Goal: Task Accomplishment & Management: Complete application form

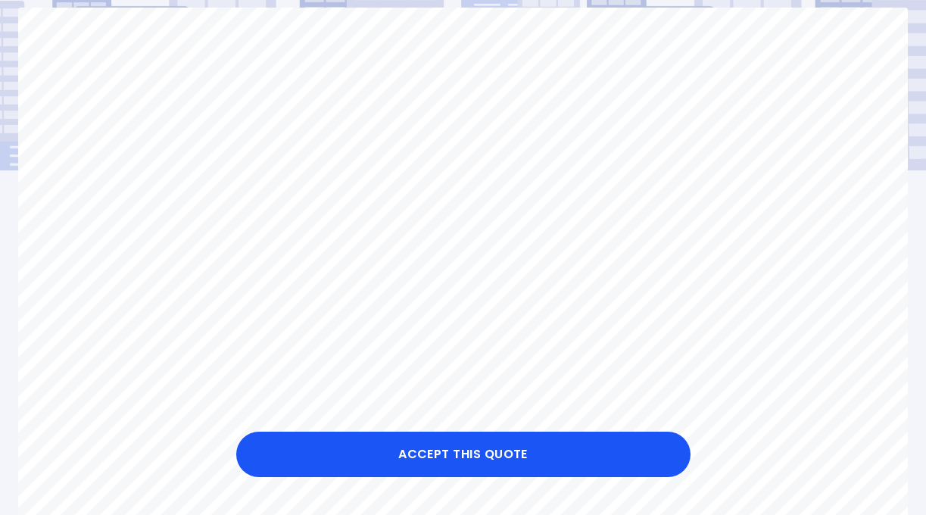
scroll to position [147, 0]
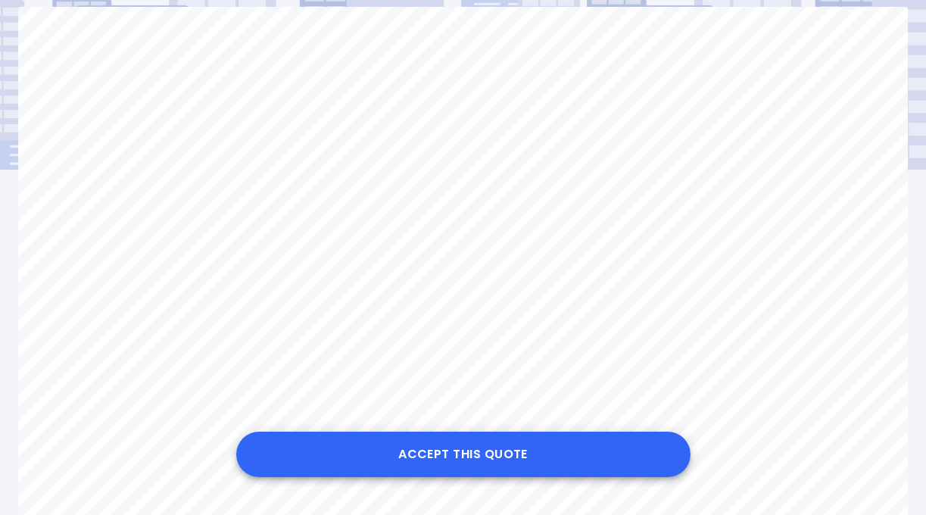
click at [474, 457] on button "Accept this Quote" at bounding box center [463, 454] width 454 height 45
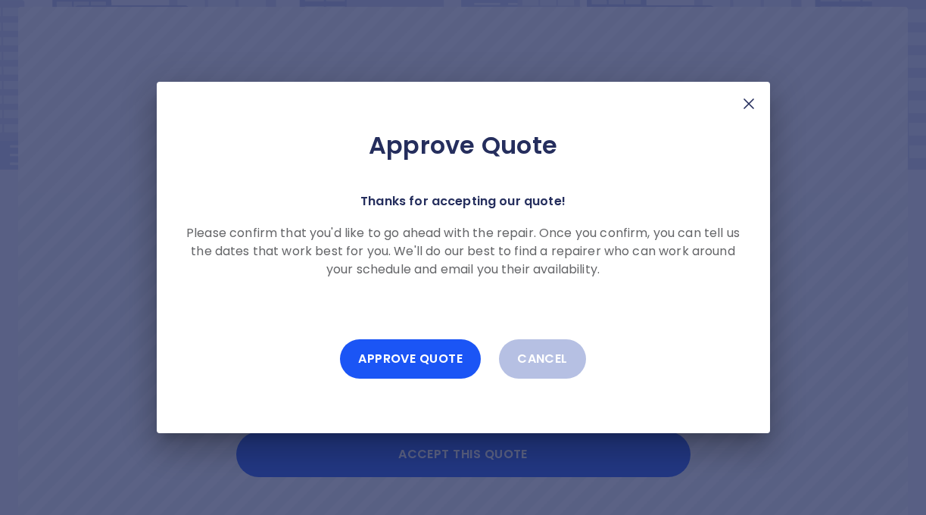
click at [747, 107] on img at bounding box center [749, 104] width 18 height 18
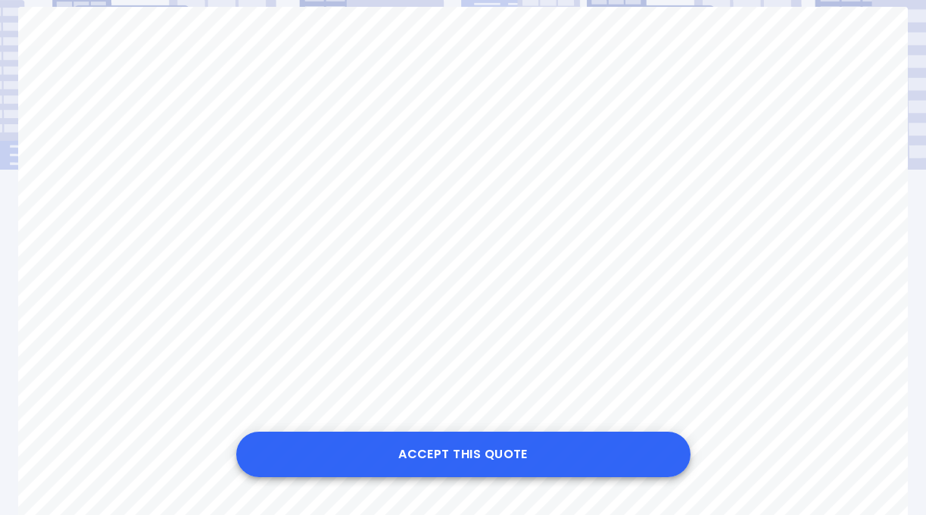
click at [520, 455] on button "Accept this Quote" at bounding box center [463, 454] width 454 height 45
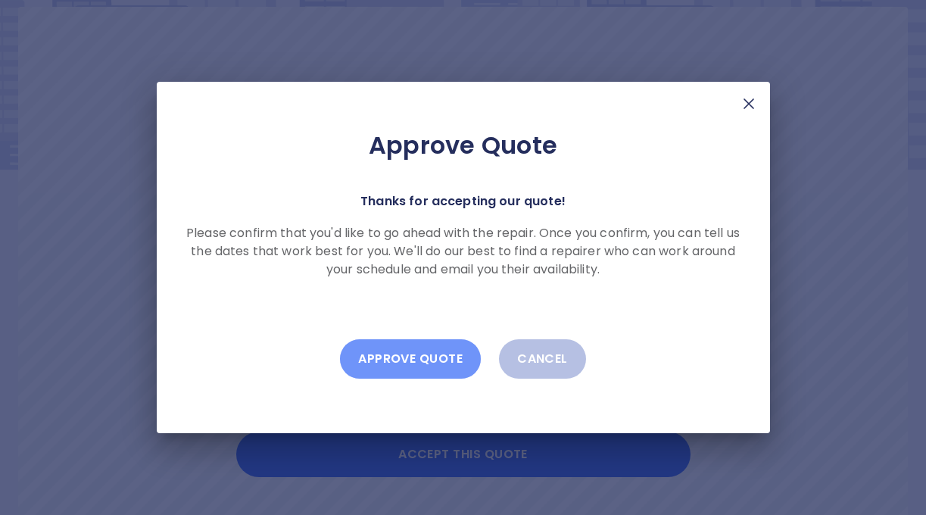
click at [413, 362] on button "Approve Quote" at bounding box center [410, 358] width 141 height 39
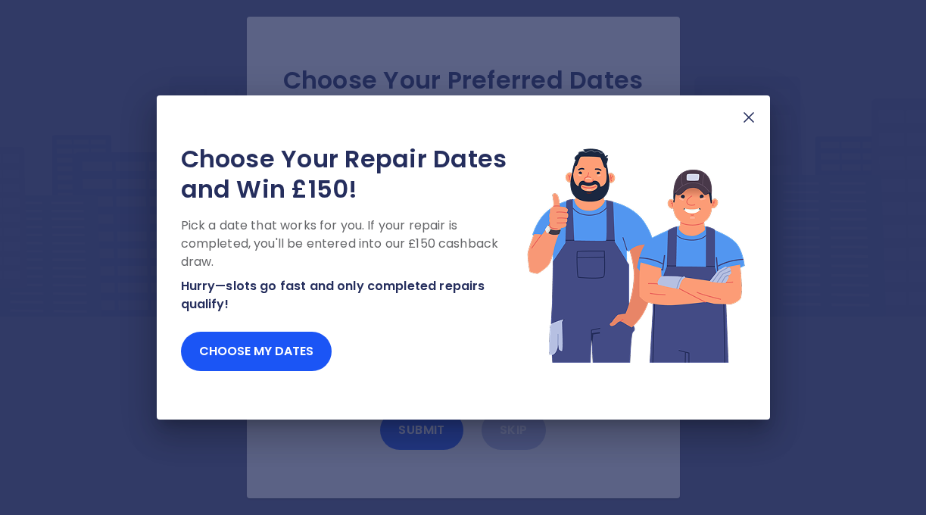
click at [750, 115] on img at bounding box center [749, 117] width 18 height 18
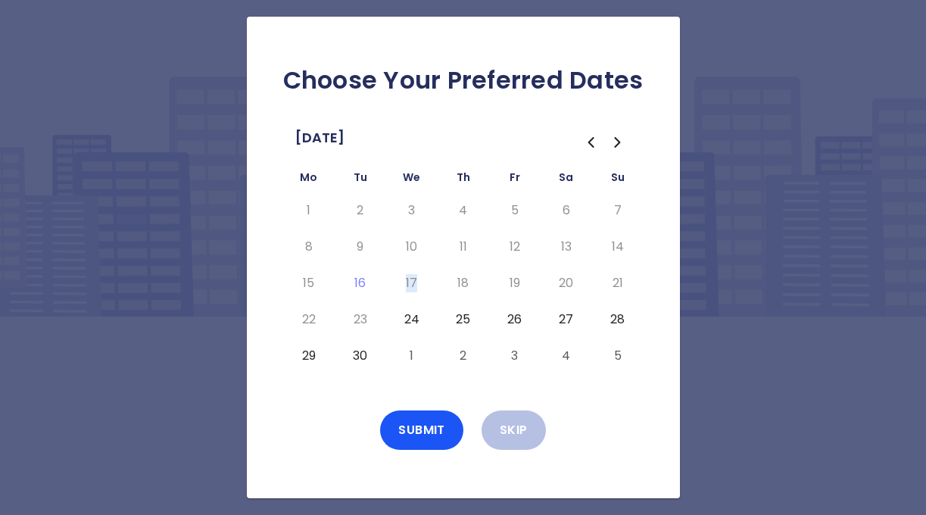
click at [413, 320] on button "24" at bounding box center [411, 319] width 27 height 24
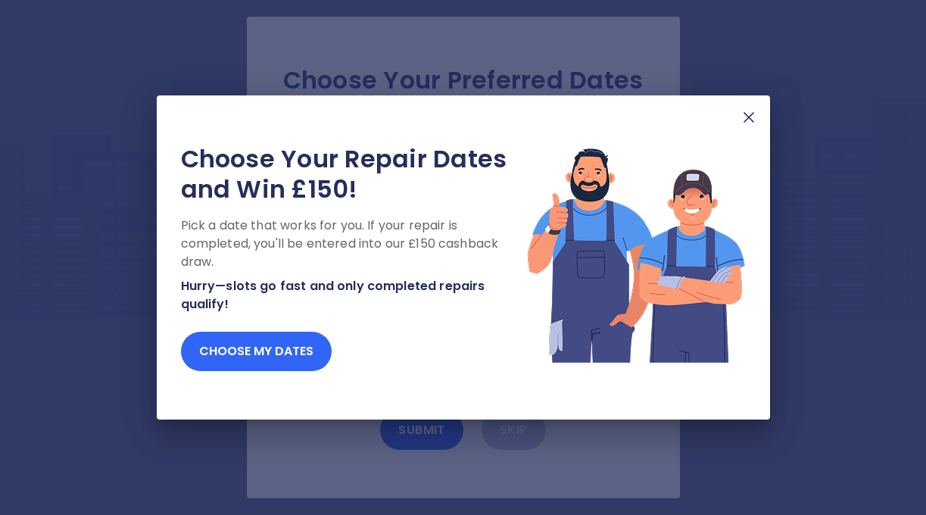
click at [300, 354] on button "Choose my dates" at bounding box center [256, 351] width 151 height 39
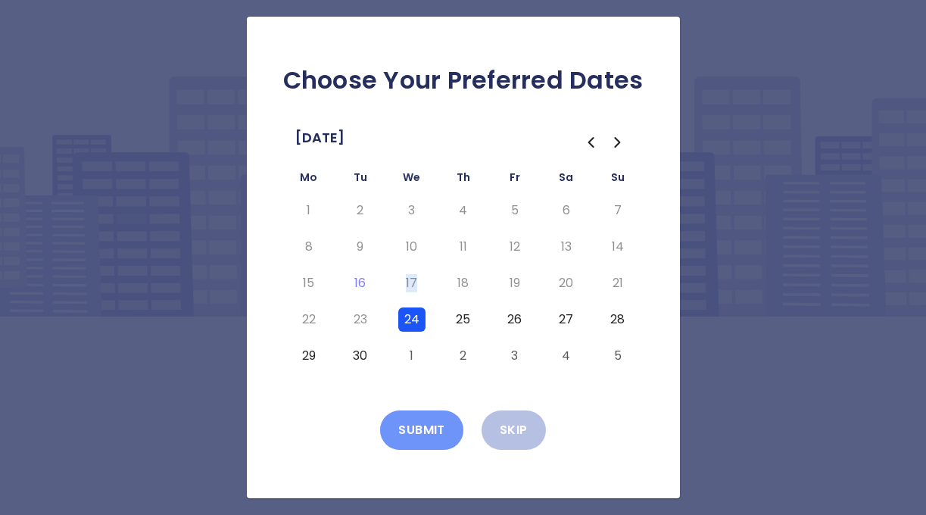
click at [399, 432] on button "Submit" at bounding box center [421, 429] width 83 height 39
